Goal: Task Accomplishment & Management: Manage account settings

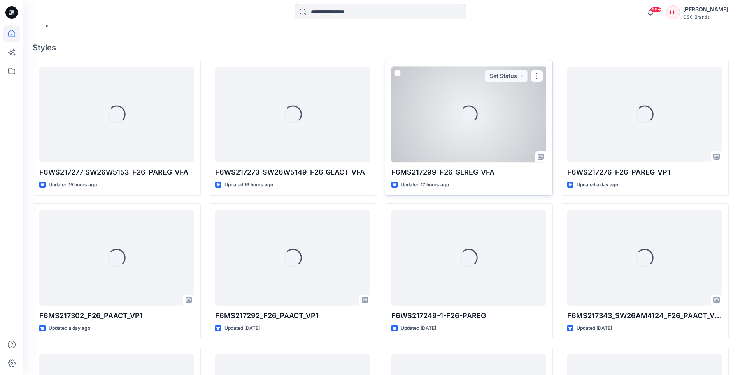
scroll to position [195, 0]
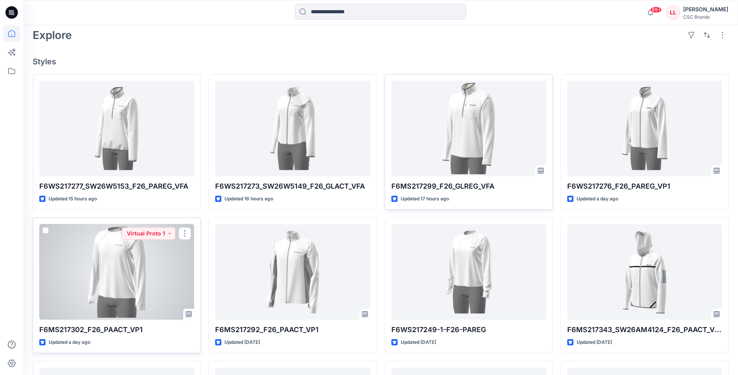
click at [88, 261] on div at bounding box center [116, 271] width 155 height 95
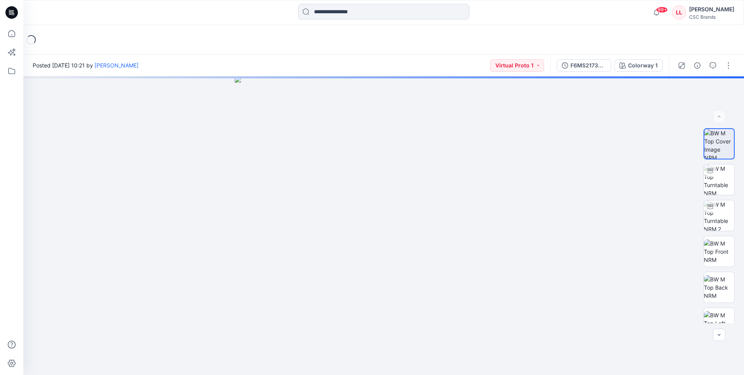
click at [730, 74] on div at bounding box center [705, 66] width 72 height 22
click at [731, 67] on button "button" at bounding box center [729, 65] width 12 height 12
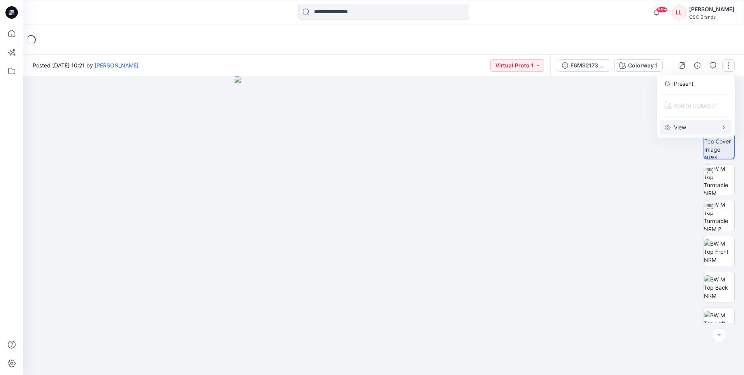
drag, startPoint x: 581, startPoint y: 172, endPoint x: 673, endPoint y: 117, distance: 107.4
click at [592, 166] on div at bounding box center [383, 225] width 721 height 298
click at [728, 62] on button "button" at bounding box center [729, 65] width 12 height 12
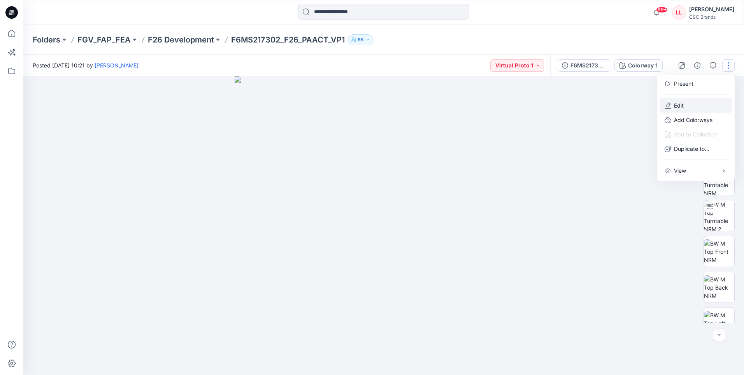
click at [719, 102] on button "Edit" at bounding box center [696, 105] width 72 height 14
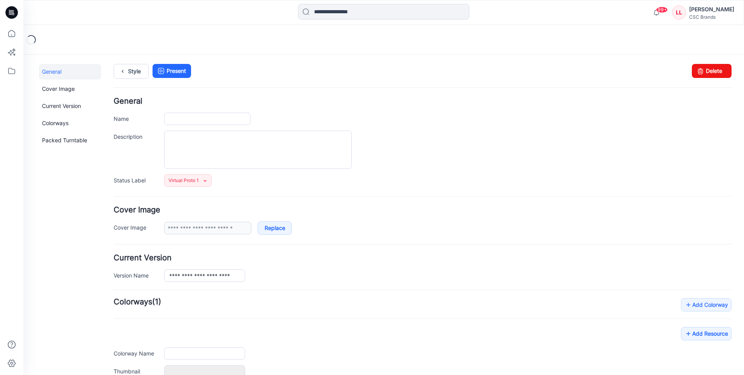
type input "**********"
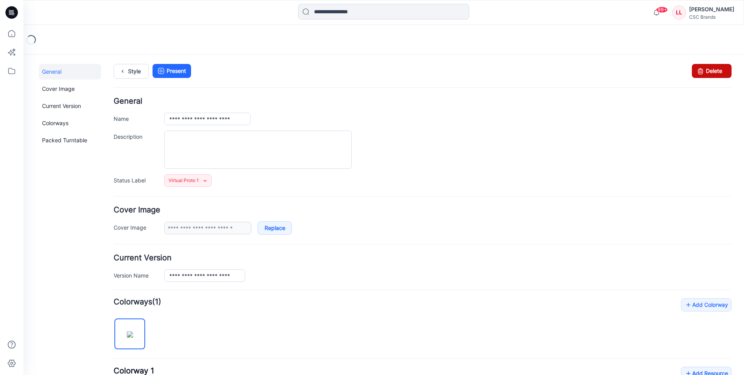
click at [716, 68] on link "Delete" at bounding box center [712, 71] width 40 height 14
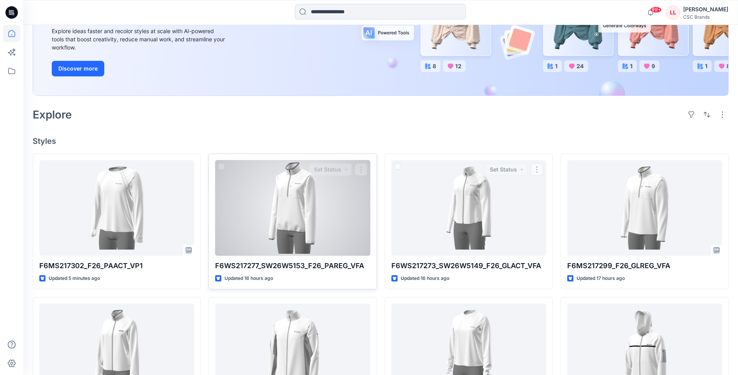
scroll to position [117, 0]
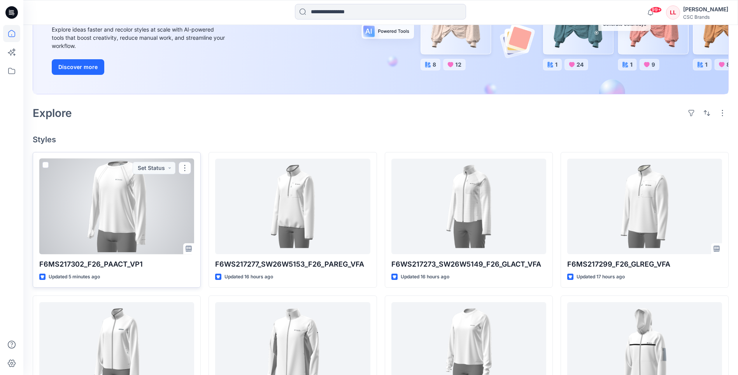
click at [180, 219] on div at bounding box center [116, 205] width 155 height 95
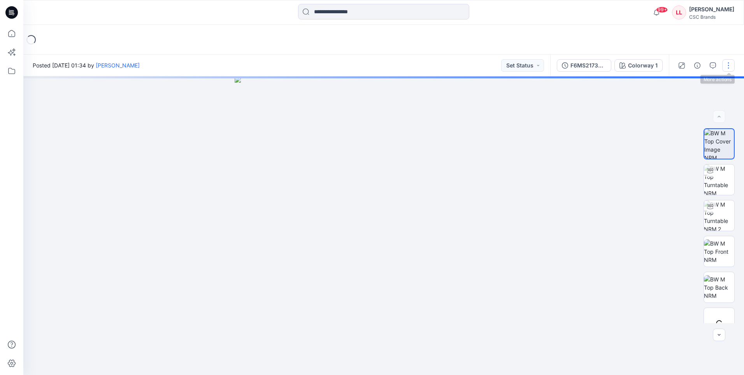
click at [730, 62] on button "button" at bounding box center [729, 65] width 12 height 12
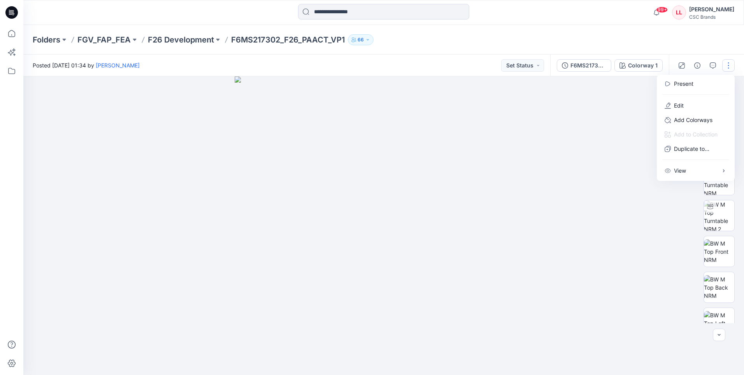
click at [526, 164] on img at bounding box center [384, 225] width 298 height 298
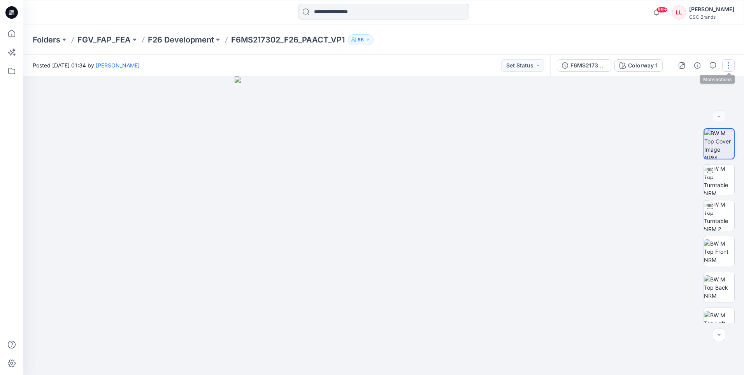
click at [723, 61] on button "button" at bounding box center [729, 65] width 12 height 12
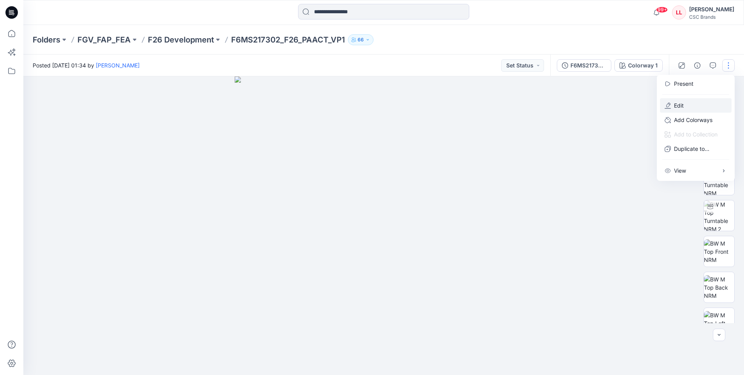
click at [696, 102] on button "Edit" at bounding box center [696, 105] width 72 height 14
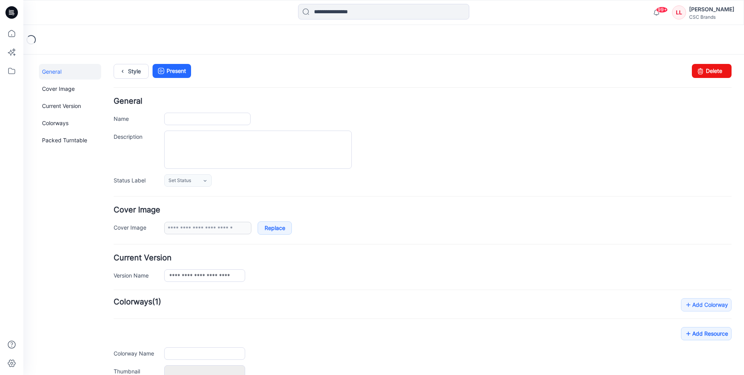
type input "**********"
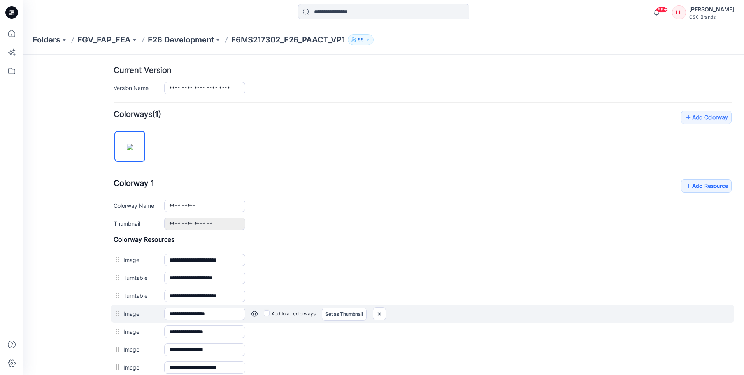
scroll to position [273, 0]
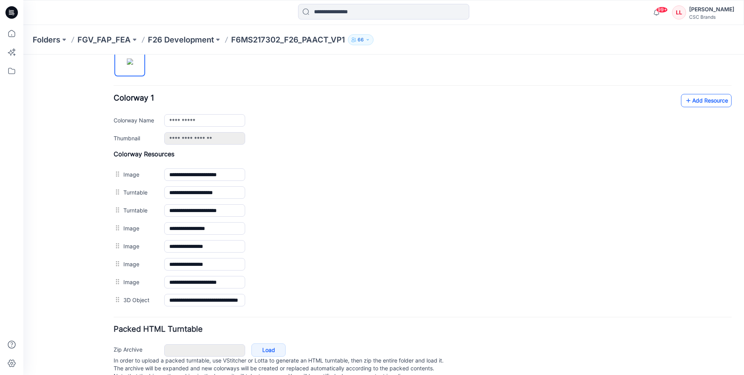
click at [700, 105] on link "Add Resource" at bounding box center [706, 100] width 51 height 13
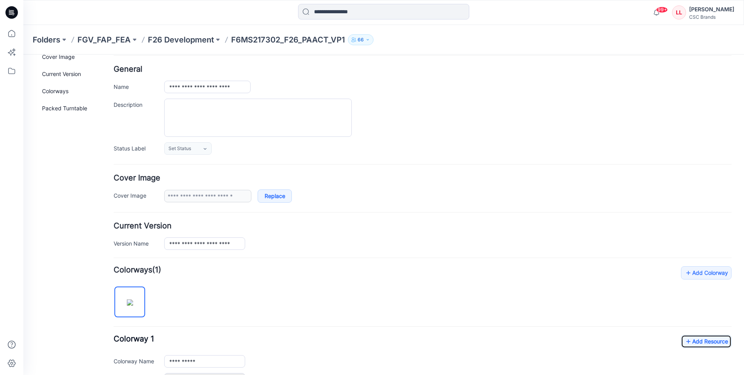
scroll to position [0, 0]
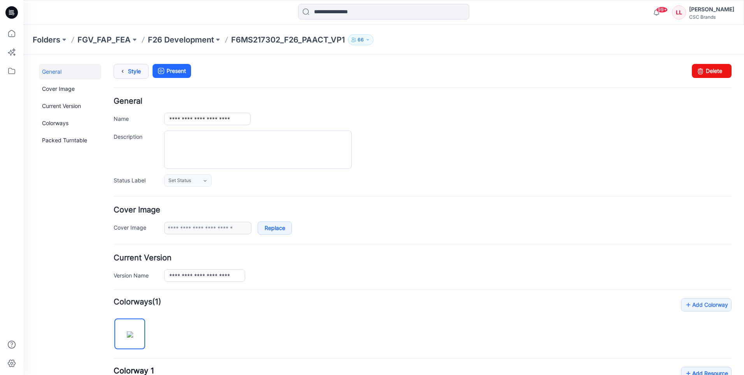
click at [123, 69] on icon at bounding box center [122, 71] width 11 height 14
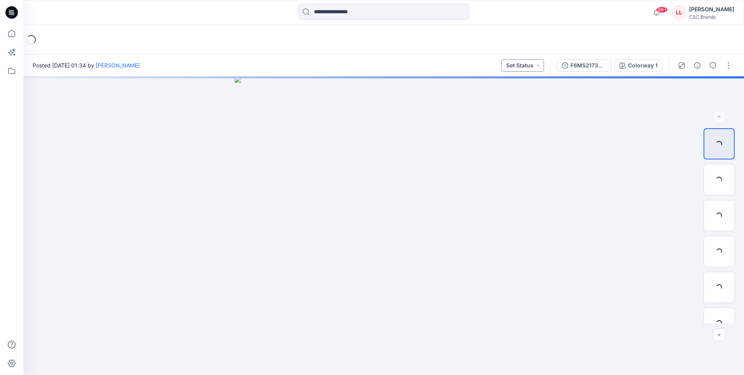
click at [529, 67] on button "Set Status" at bounding box center [522, 65] width 43 height 12
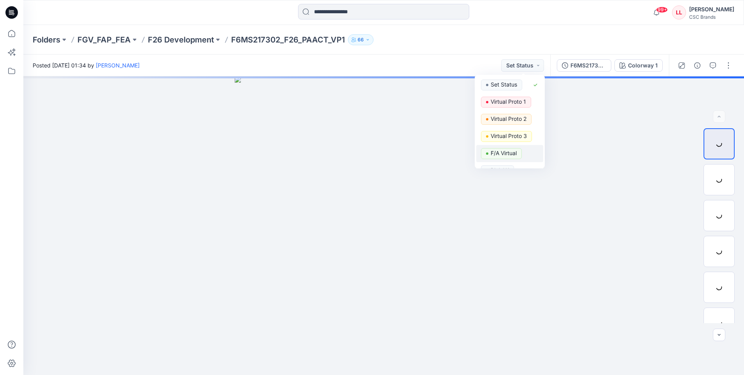
click at [498, 155] on p "F/A Virtual" at bounding box center [504, 153] width 26 height 10
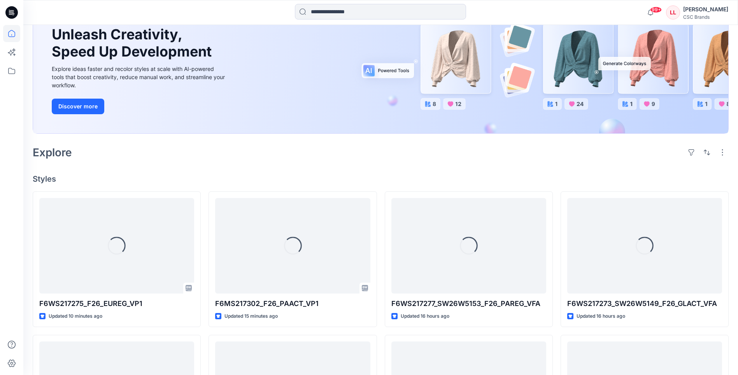
scroll to position [78, 0]
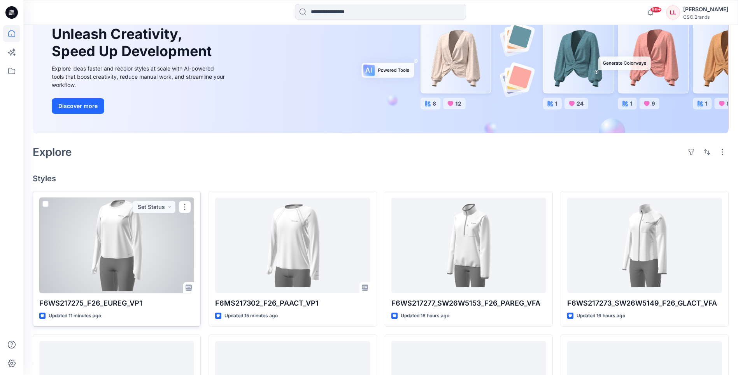
click at [172, 237] on div at bounding box center [116, 244] width 155 height 95
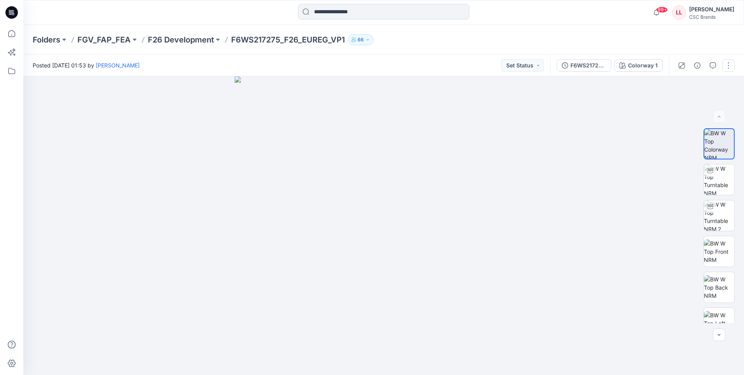
click at [728, 65] on button "button" at bounding box center [729, 65] width 12 height 12
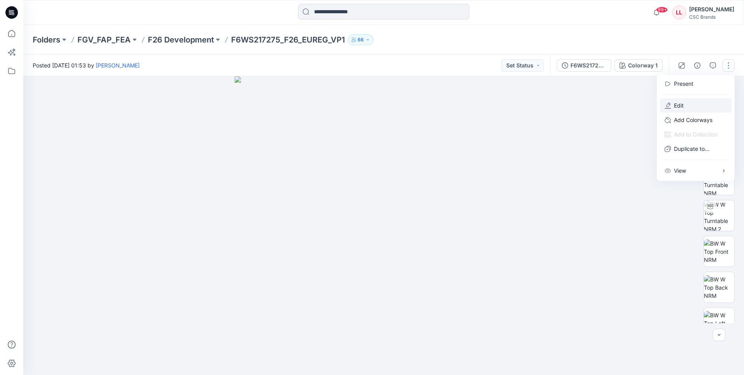
click at [686, 102] on button "Edit" at bounding box center [696, 105] width 72 height 14
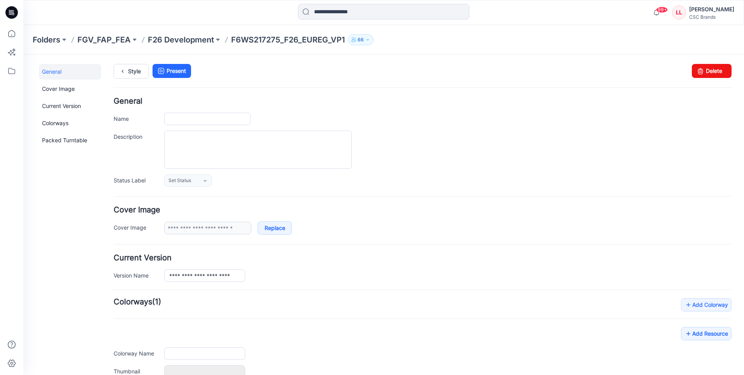
type input "**********"
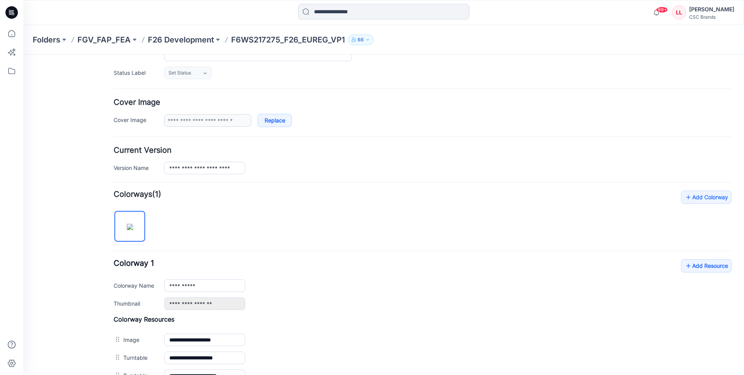
scroll to position [273, 0]
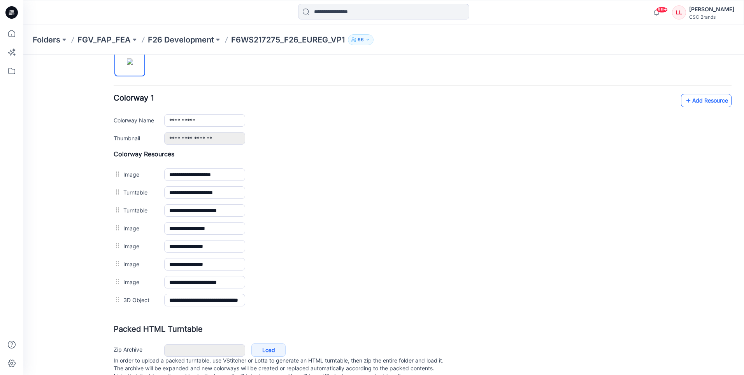
click at [709, 103] on link "Add Resource" at bounding box center [706, 100] width 51 height 13
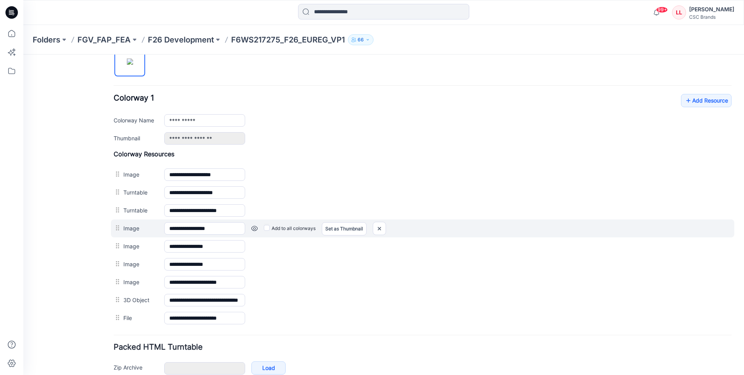
click at [471, 219] on div "**********" at bounding box center [423, 228] width 624 height 18
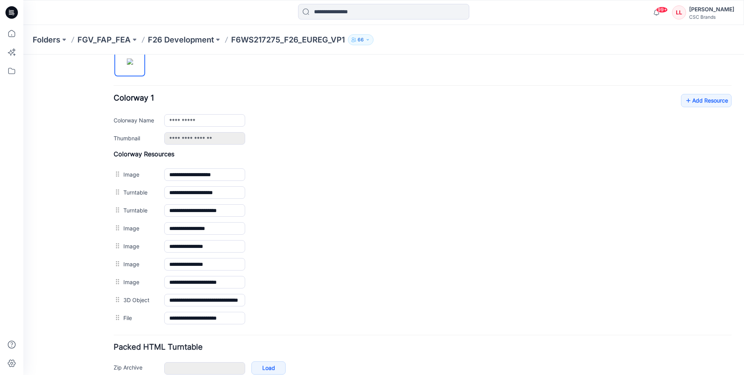
click at [571, 117] on div "**********" at bounding box center [448, 120] width 568 height 12
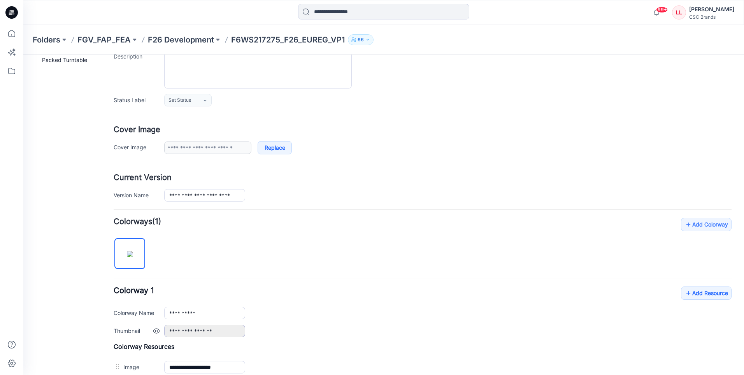
scroll to position [0, 0]
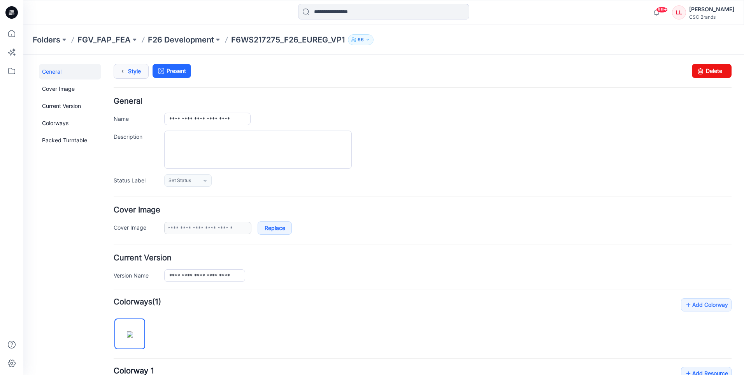
click at [135, 70] on link "Style" at bounding box center [131, 71] width 35 height 15
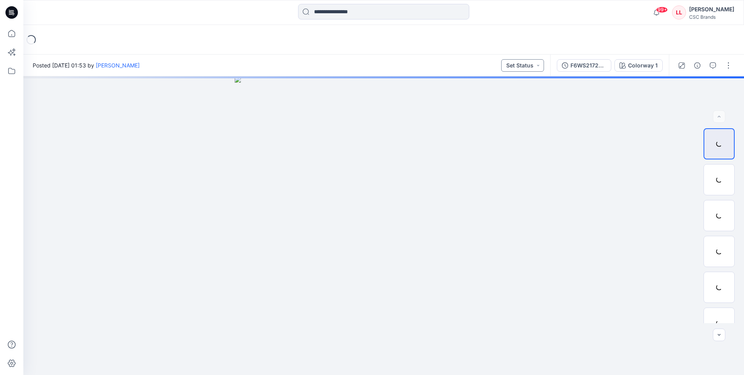
click at [531, 65] on button "Set Status" at bounding box center [522, 65] width 43 height 12
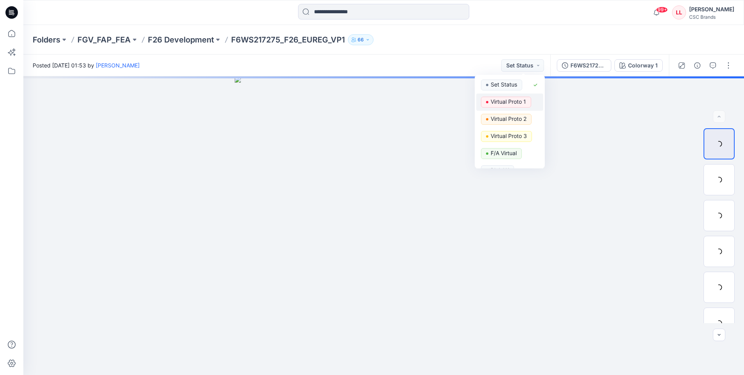
click at [501, 102] on p "Virtual Proto 1" at bounding box center [508, 102] width 35 height 10
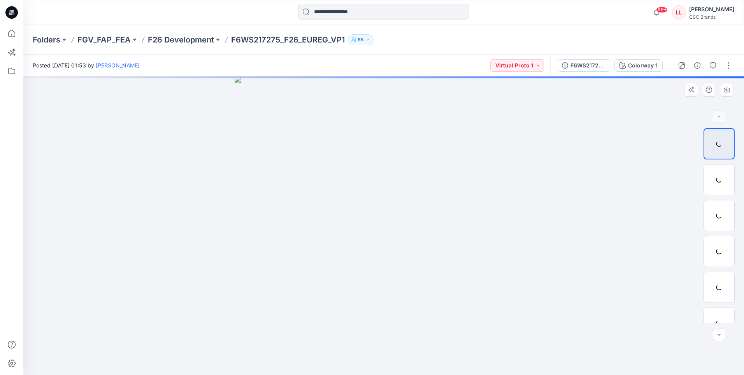
click at [530, 193] on img at bounding box center [384, 225] width 298 height 298
